Goal: Task Accomplishment & Management: Manage account settings

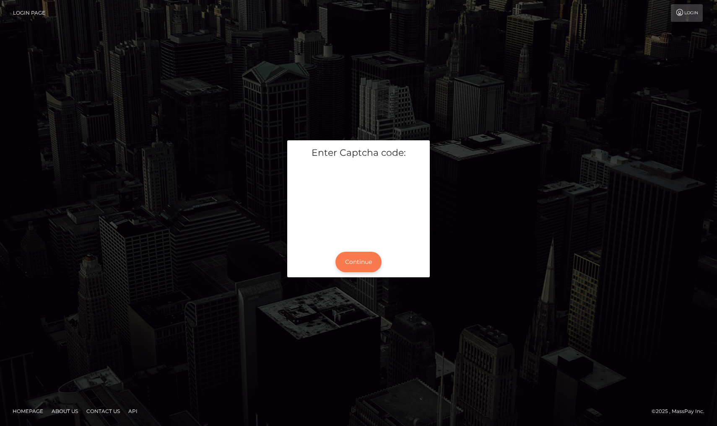
click at [373, 262] on button "Continue" at bounding box center [358, 262] width 46 height 21
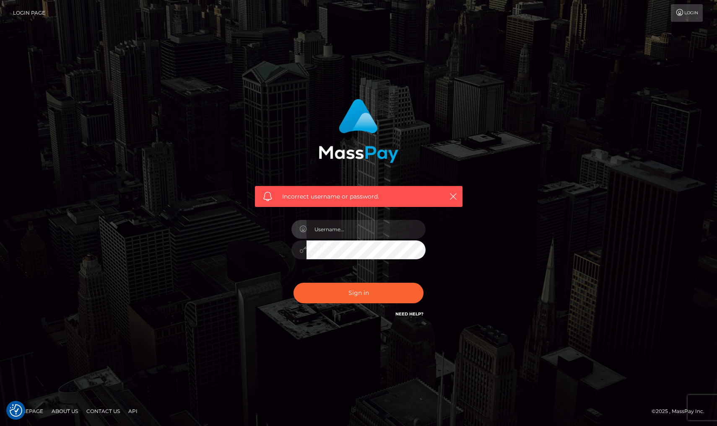
click at [358, 227] on input "text" at bounding box center [365, 229] width 119 height 19
type input "dmFsZW8ucHJheGlzLmFtLnNlZUBnbWFpbC5jb20="
click at [373, 293] on button "Sign in" at bounding box center [358, 293] width 130 height 21
checkbox input "true"
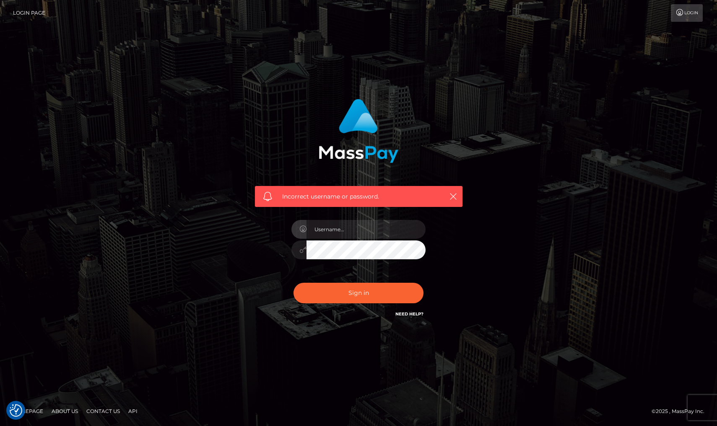
checkbox input "true"
click at [404, 314] on link "Need Help?" at bounding box center [409, 313] width 28 height 5
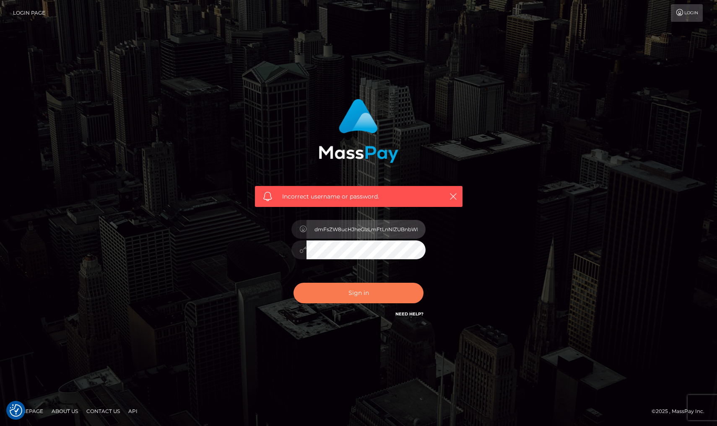
type input "Passwords not saved"
